Goal: Find specific page/section: Find specific page/section

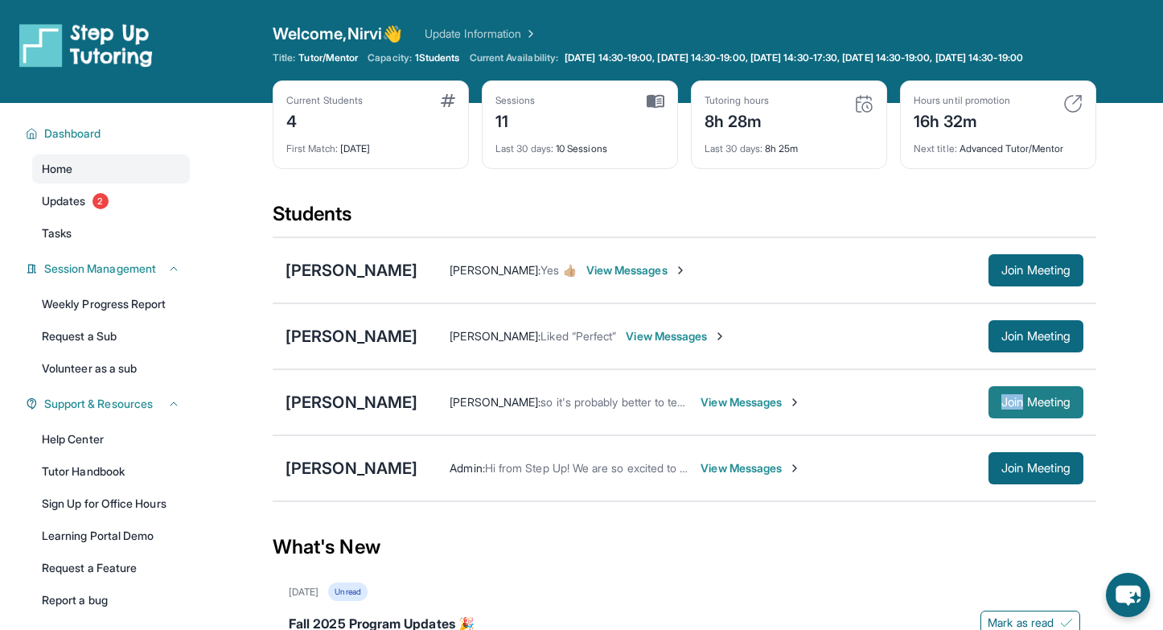
click at [1041, 407] on span "Join Meeting" at bounding box center [1035, 402] width 69 height 10
click at [1037, 407] on span "Join Meeting" at bounding box center [1035, 402] width 69 height 10
click at [71, 209] on span "Updates" at bounding box center [64, 201] width 44 height 16
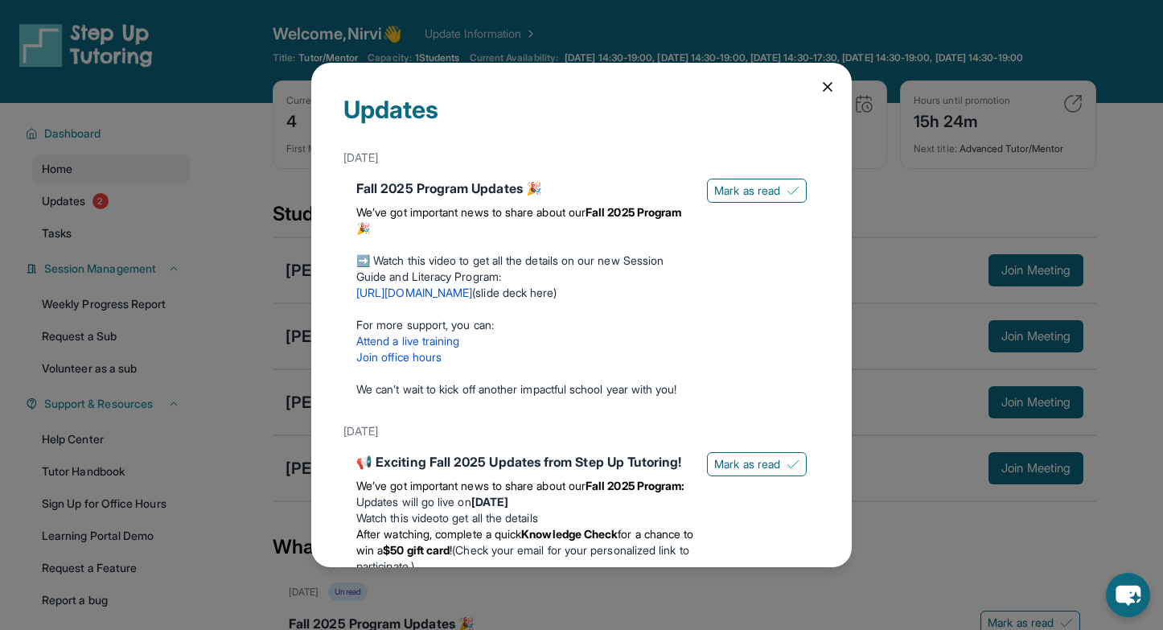
click at [830, 88] on icon at bounding box center [827, 87] width 16 height 16
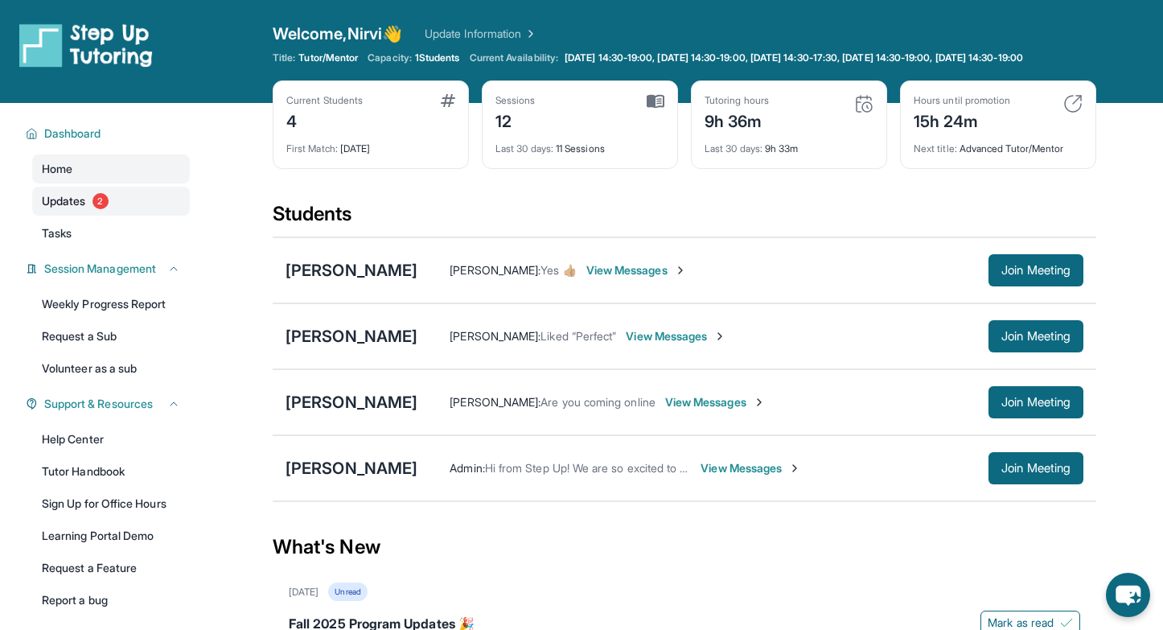
click at [77, 216] on link "Updates 2" at bounding box center [111, 201] width 158 height 29
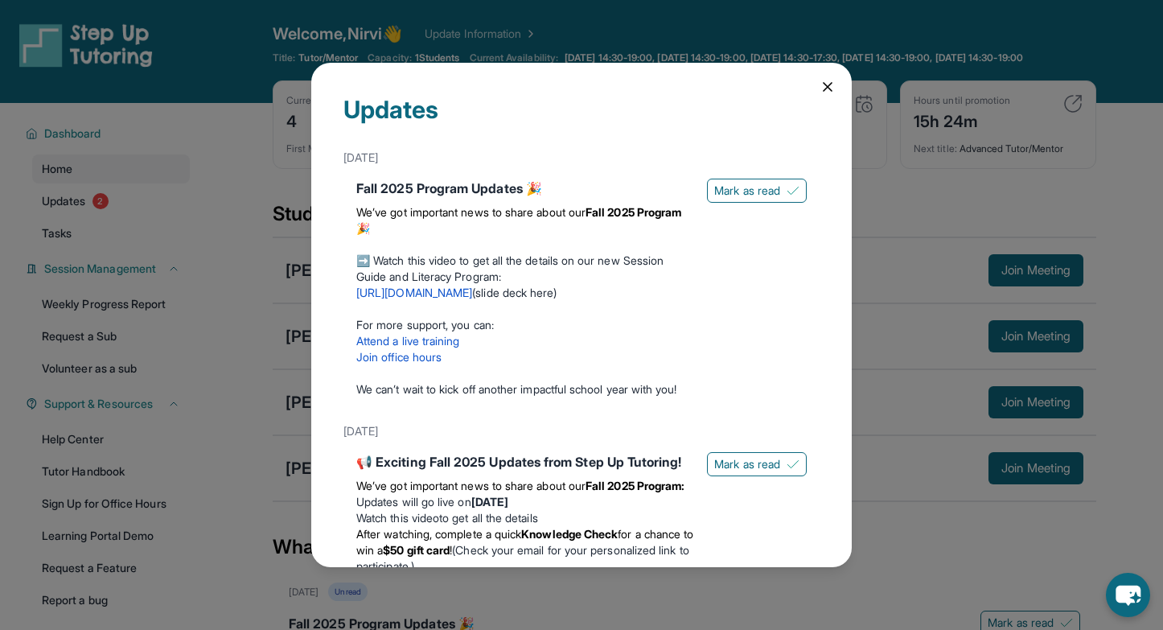
click at [834, 92] on icon at bounding box center [827, 87] width 16 height 16
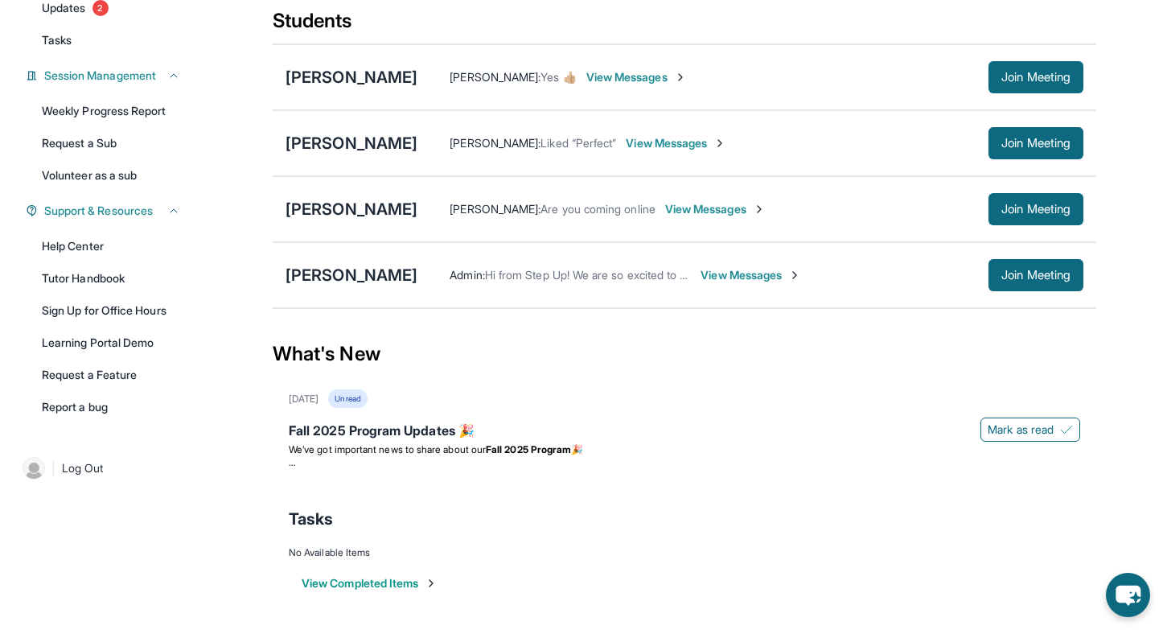
scroll to position [206, 0]
click at [364, 576] on button "View Completed Items" at bounding box center [370, 583] width 136 height 16
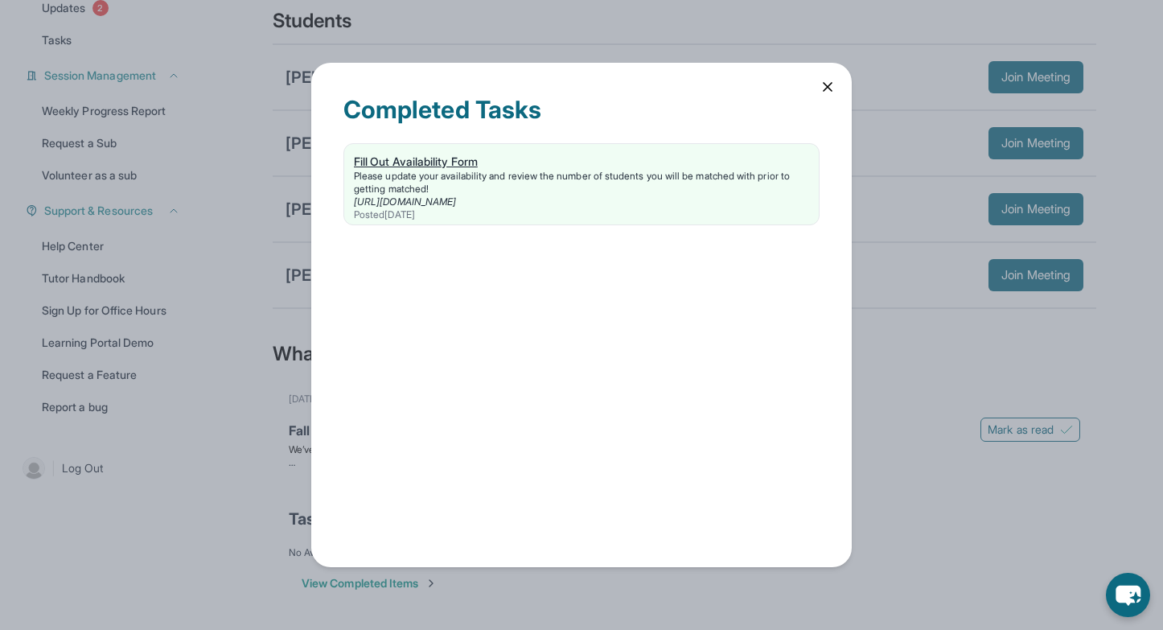
click at [397, 198] on link "https://form.stepuptutoring.org/qG0Rpq" at bounding box center [405, 201] width 102 height 12
click at [826, 95] on div "Completed Tasks Fill Out Availability Form Please update your availability and …" at bounding box center [581, 314] width 540 height 503
click at [825, 81] on icon at bounding box center [827, 87] width 16 height 16
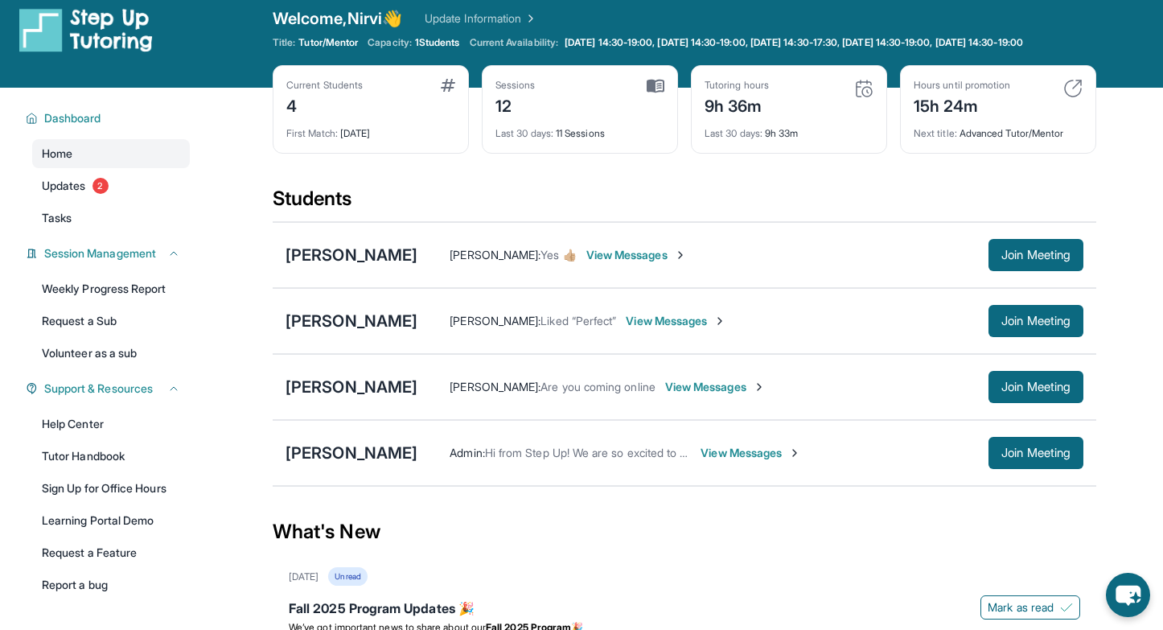
scroll to position [0, 0]
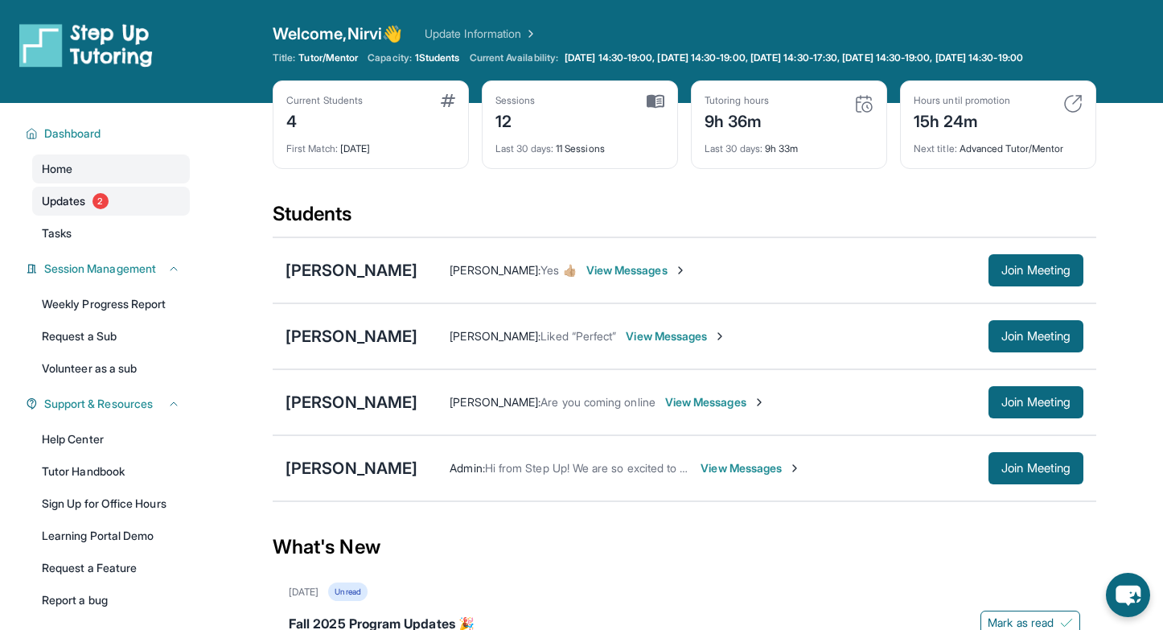
click at [71, 209] on span "Updates" at bounding box center [64, 201] width 44 height 16
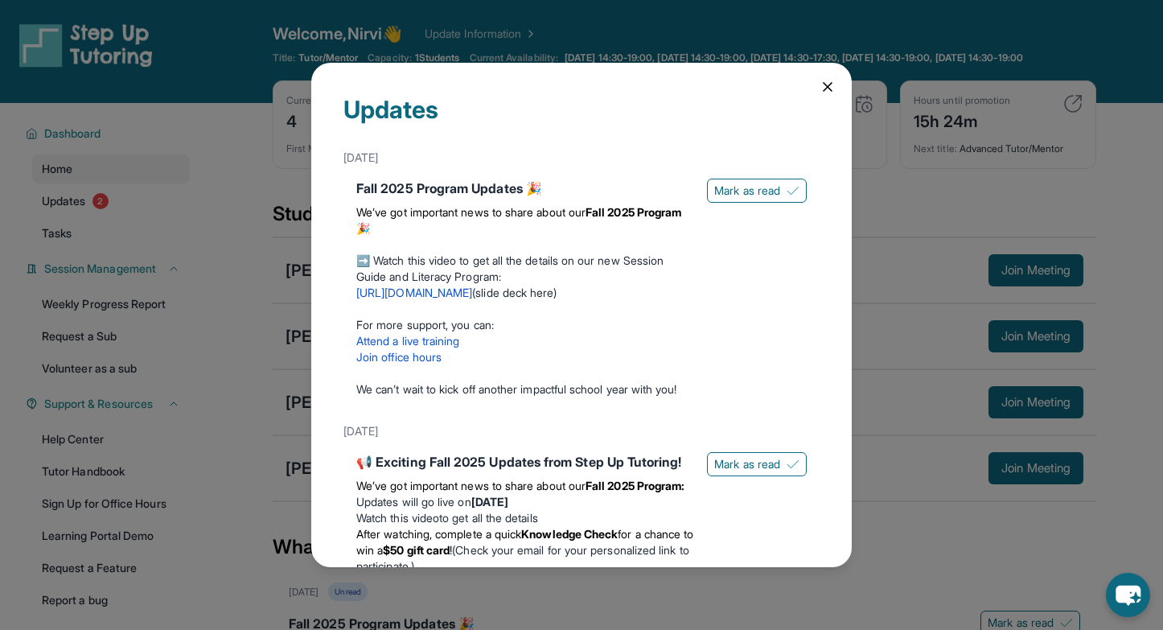
click at [826, 84] on icon at bounding box center [827, 87] width 8 height 8
